Goal: Check status: Check status

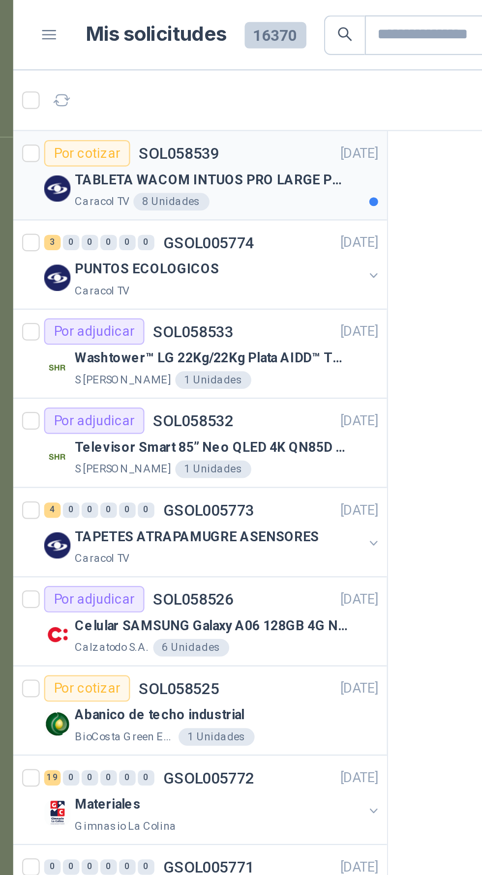
click at [140, 83] on p "TABLETA WACOM INTUOS PRO LARGE PTK870K0A" at bounding box center [126, 80] width 122 height 9
